Goal: Task Accomplishment & Management: Use online tool/utility

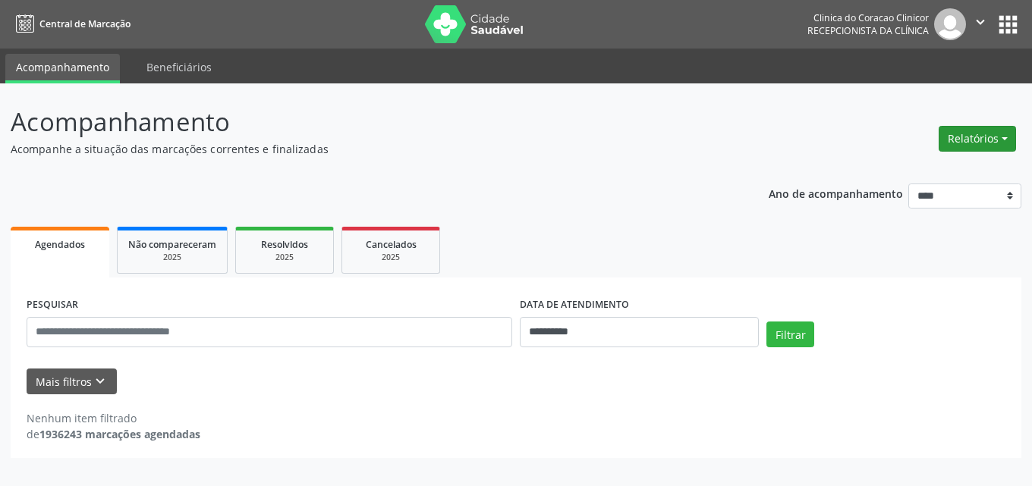
click at [967, 127] on button "Relatórios" at bounding box center [977, 139] width 77 height 26
click at [923, 172] on link "Agendamentos" at bounding box center [935, 171] width 163 height 21
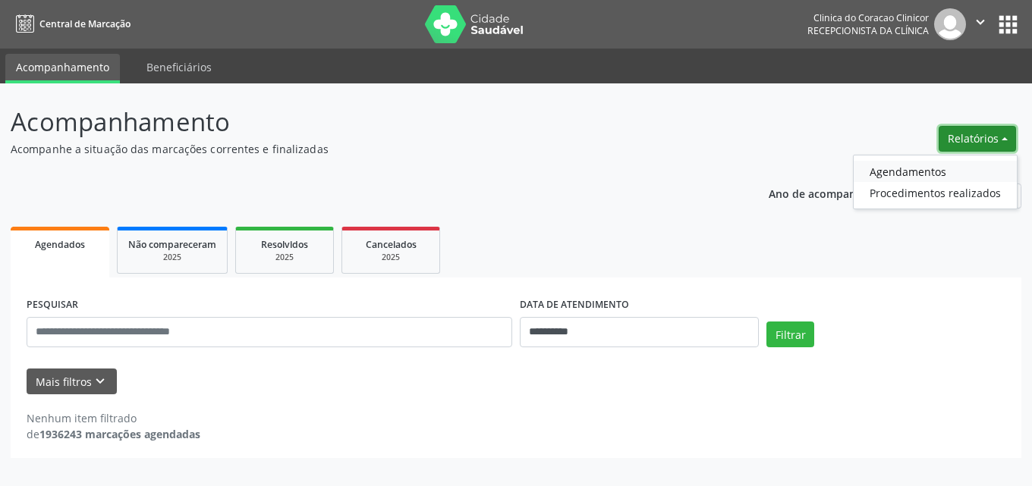
select select "*"
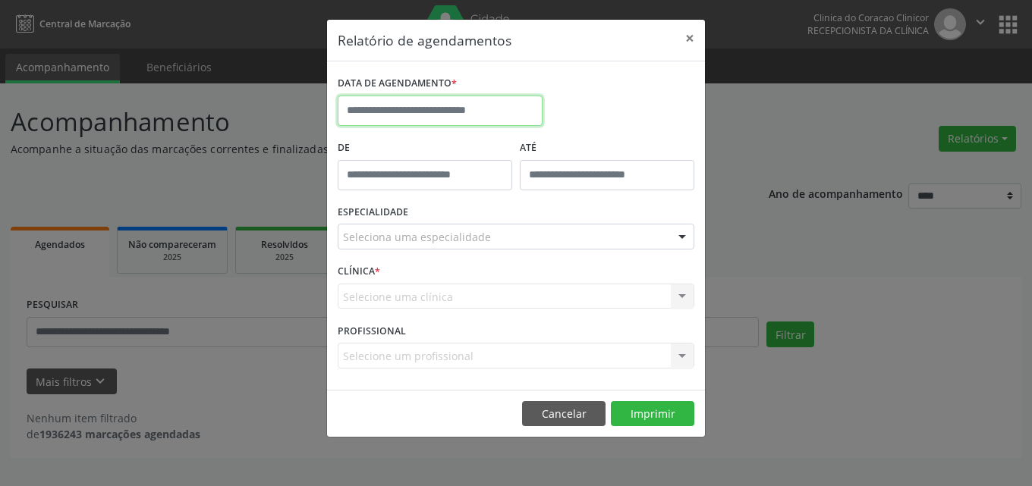
click at [420, 105] on input "text" at bounding box center [440, 111] width 205 height 30
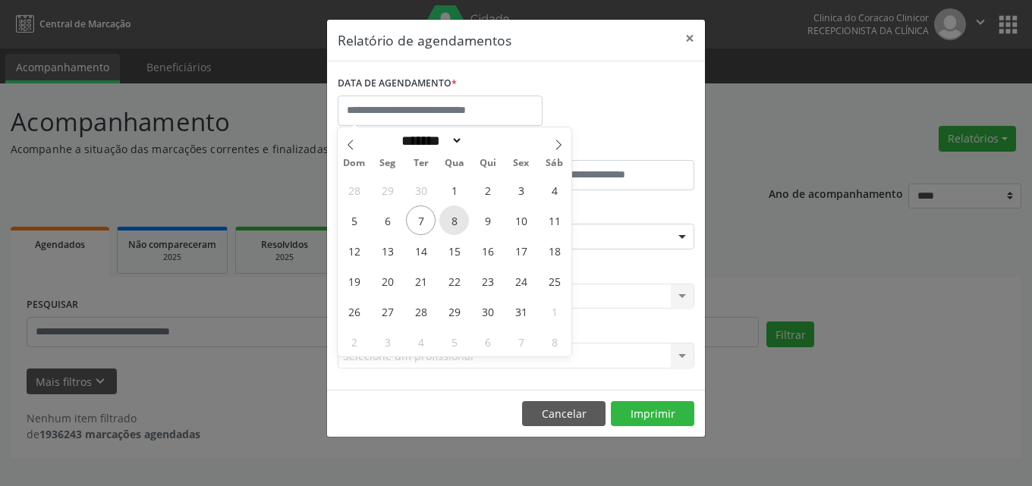
click at [449, 222] on span "8" at bounding box center [454, 221] width 30 height 30
type input "**********"
click at [449, 222] on span "8" at bounding box center [454, 221] width 30 height 30
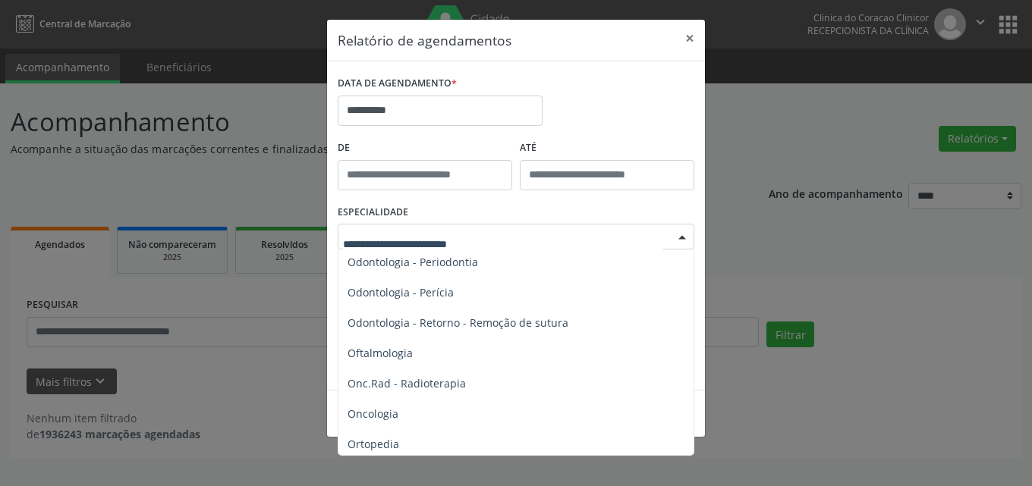
scroll to position [2049, 0]
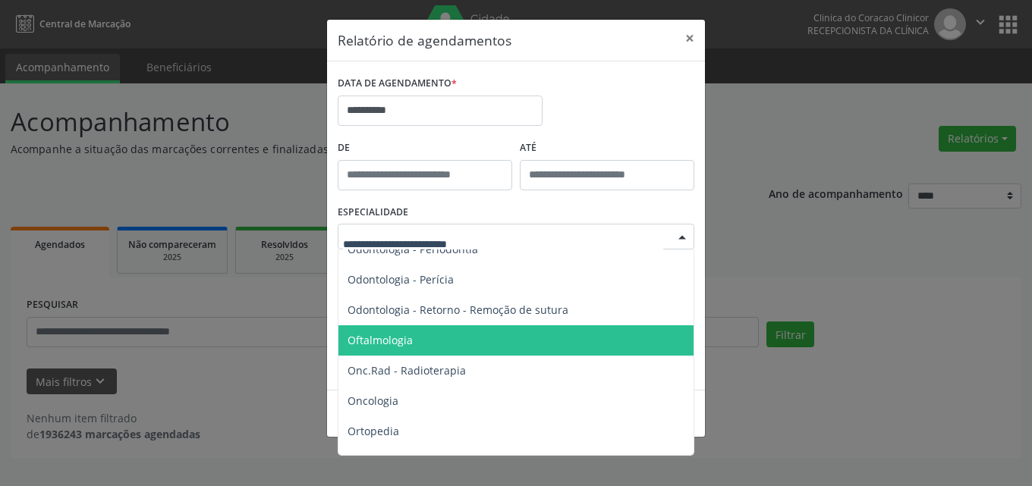
click at [388, 333] on span "Oftalmologia" at bounding box center [380, 340] width 65 height 14
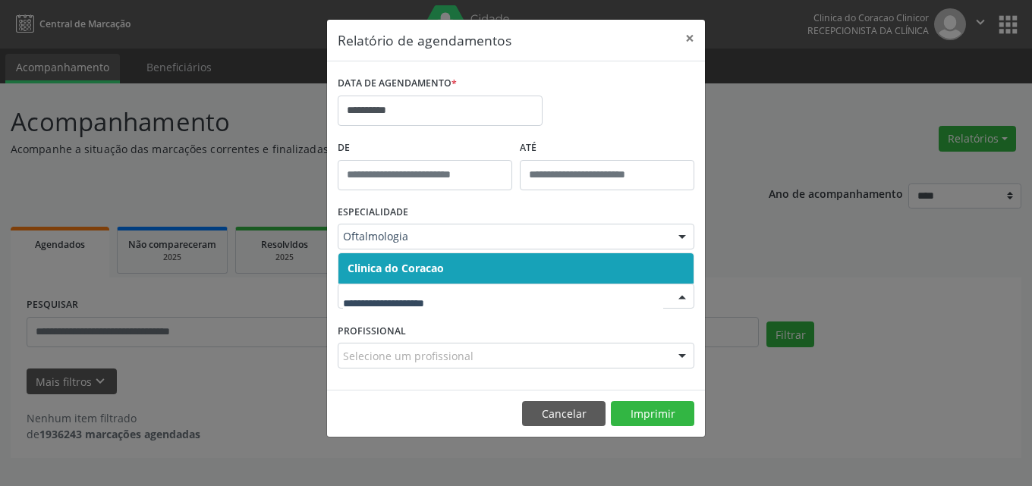
click at [417, 258] on span "Clinica do Coracao" at bounding box center [515, 268] width 355 height 30
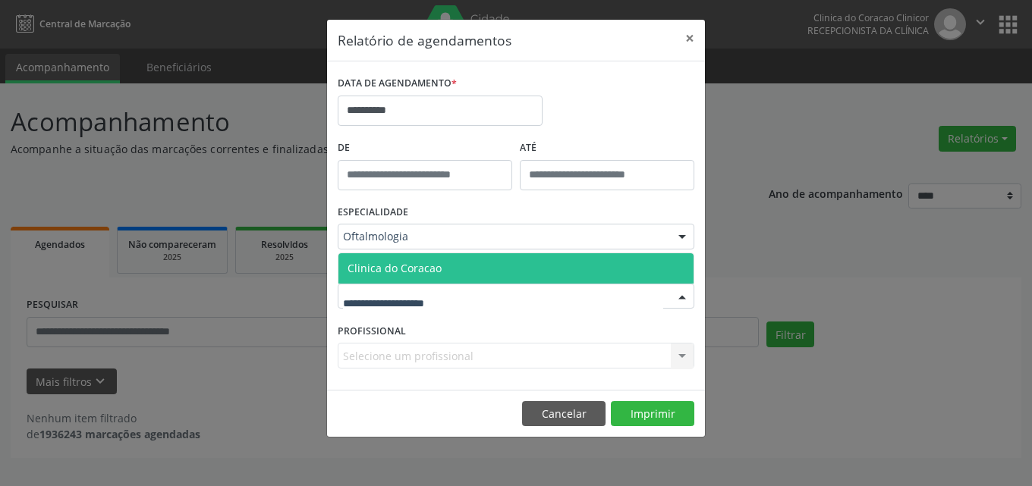
click at [433, 271] on span "Clinica do Coracao" at bounding box center [395, 268] width 94 height 14
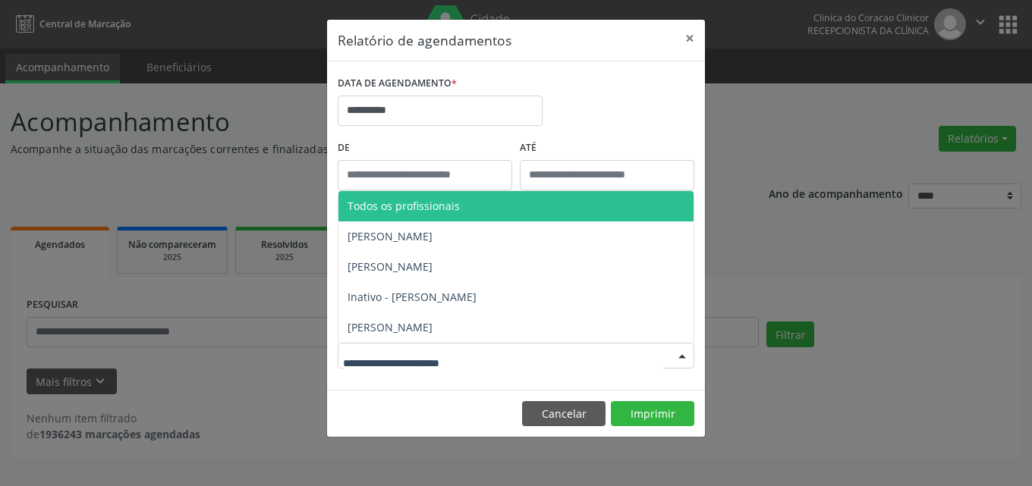
click at [684, 357] on div at bounding box center [682, 357] width 23 height 26
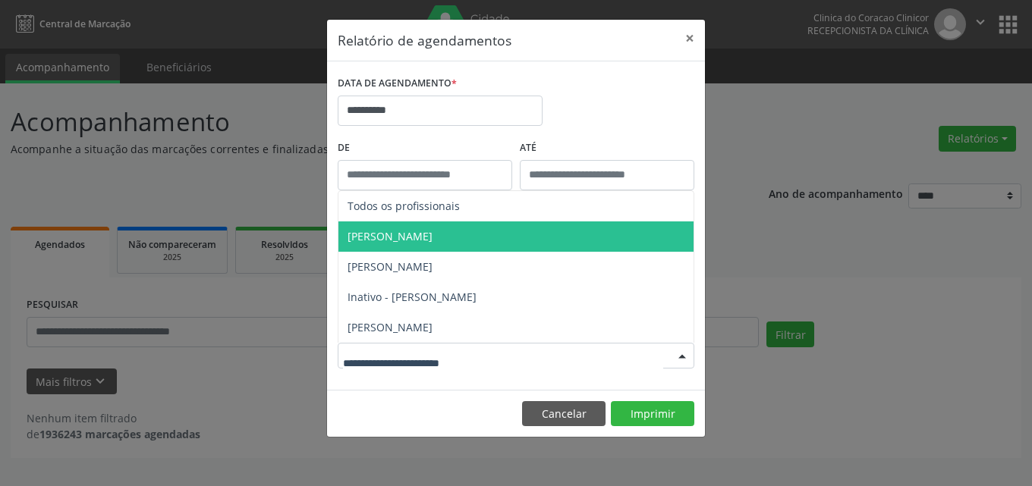
click at [432, 242] on span "[PERSON_NAME]" at bounding box center [390, 236] width 85 height 14
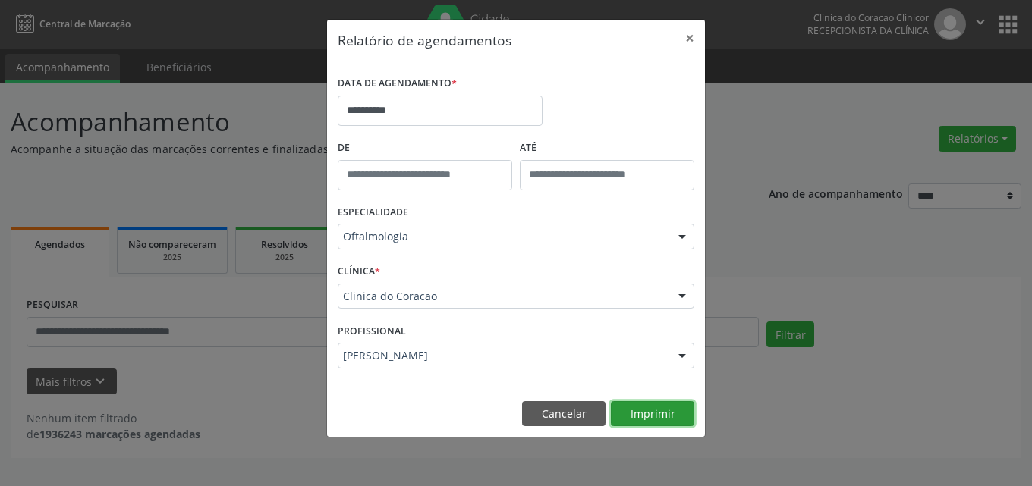
click at [643, 414] on button "Imprimir" at bounding box center [652, 414] width 83 height 26
